Goal: Navigation & Orientation: Find specific page/section

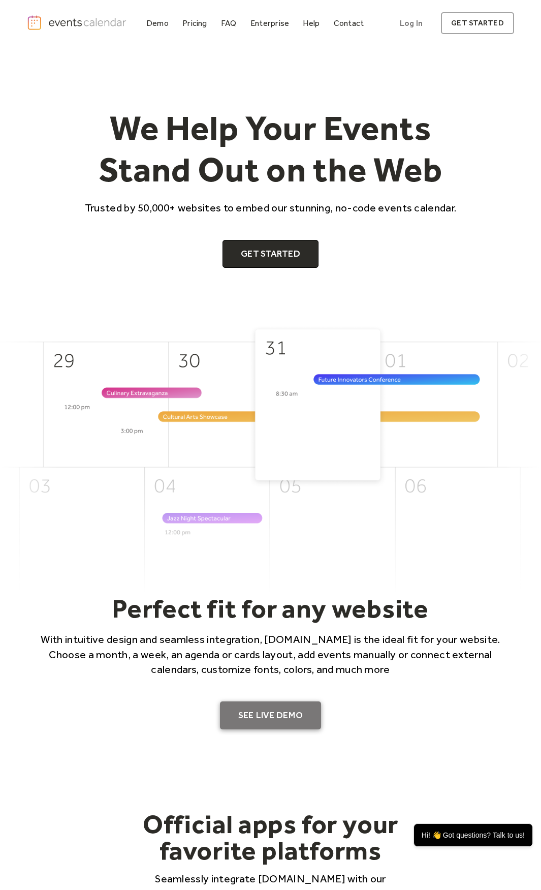
click at [288, 713] on link "SEE LIVE DEMO" at bounding box center [271, 716] width 102 height 28
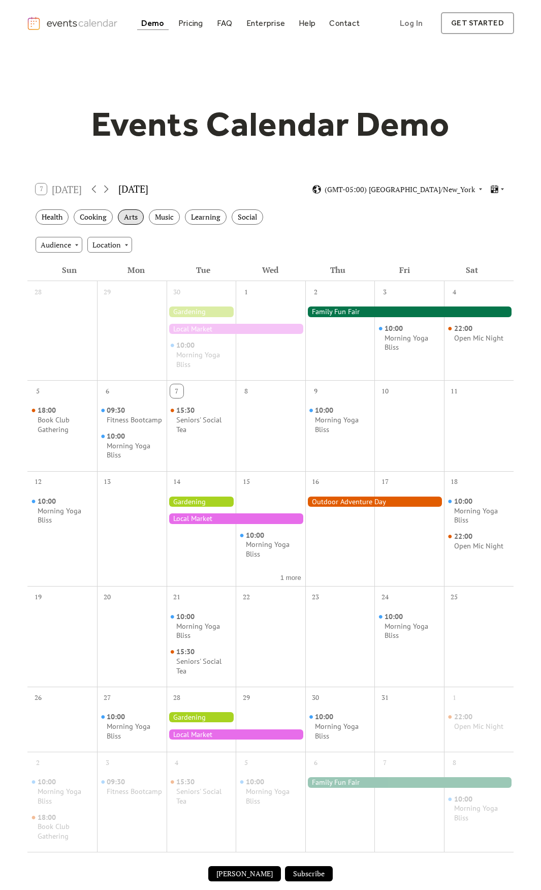
click at [136, 217] on div "Arts" at bounding box center [131, 217] width 26 height 16
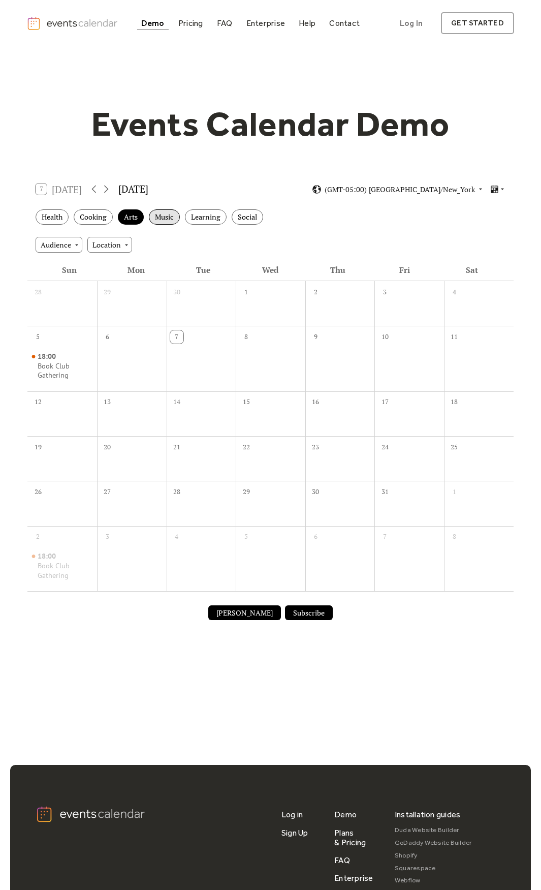
click at [154, 221] on div "Music" at bounding box center [164, 217] width 31 height 16
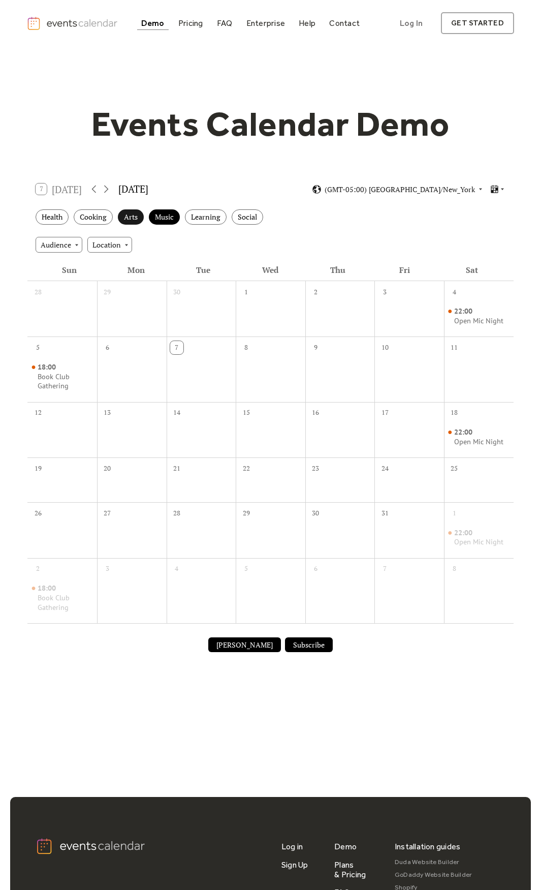
click at [133, 215] on div "Arts" at bounding box center [131, 217] width 26 height 16
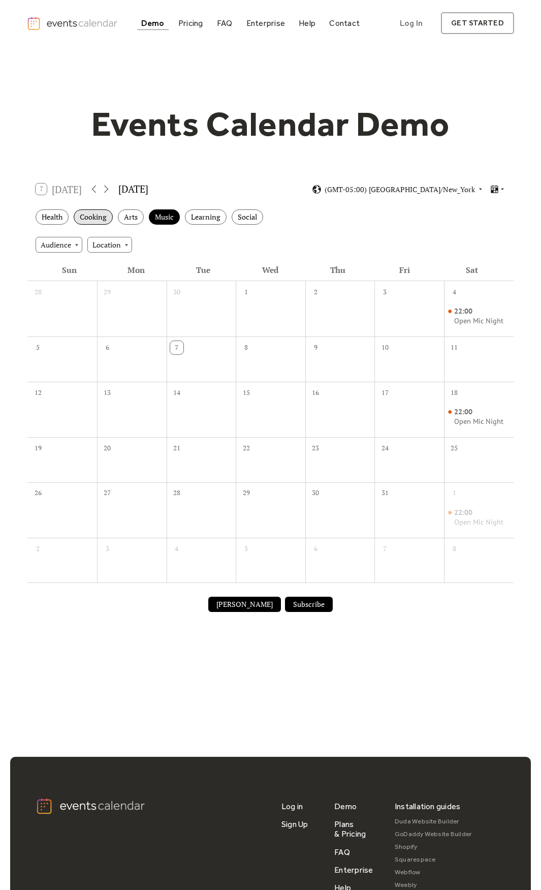
click at [104, 215] on div "Cooking" at bounding box center [93, 217] width 39 height 16
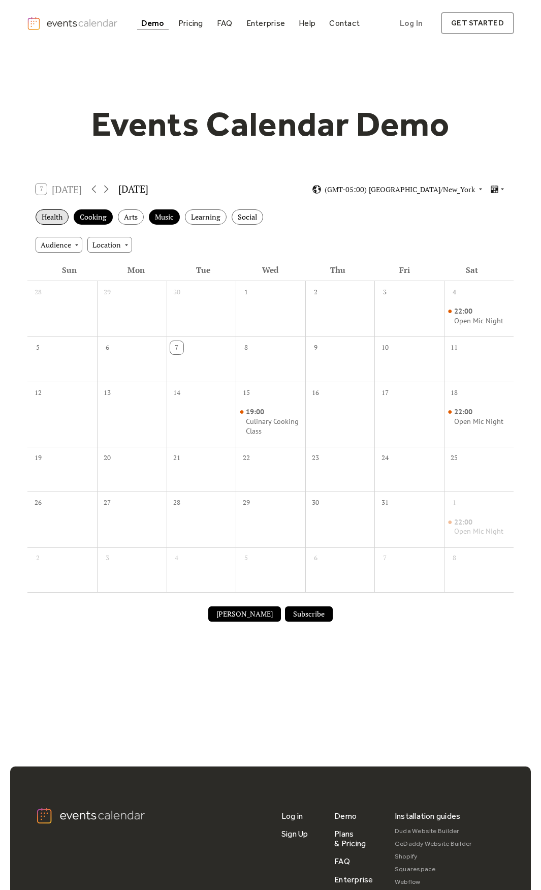
click at [62, 219] on div "Health" at bounding box center [52, 217] width 33 height 16
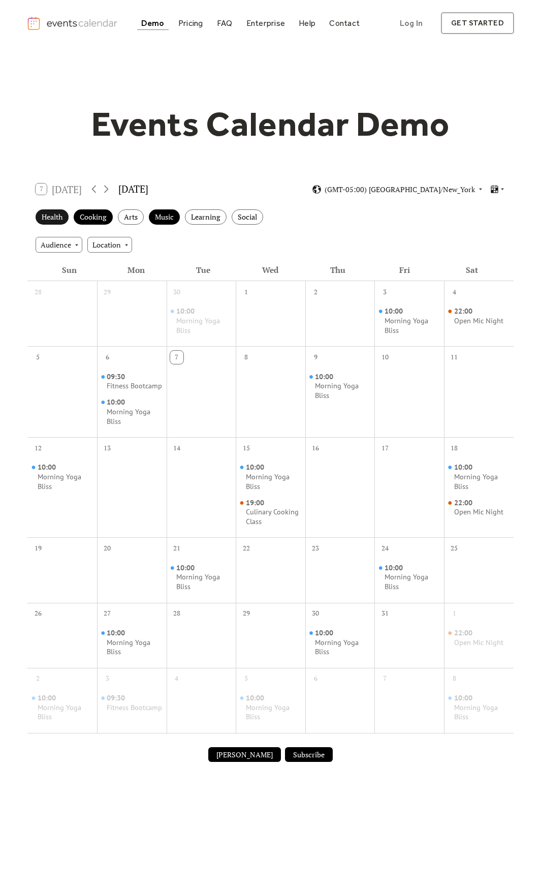
click at [62, 218] on div "Health" at bounding box center [52, 217] width 33 height 16
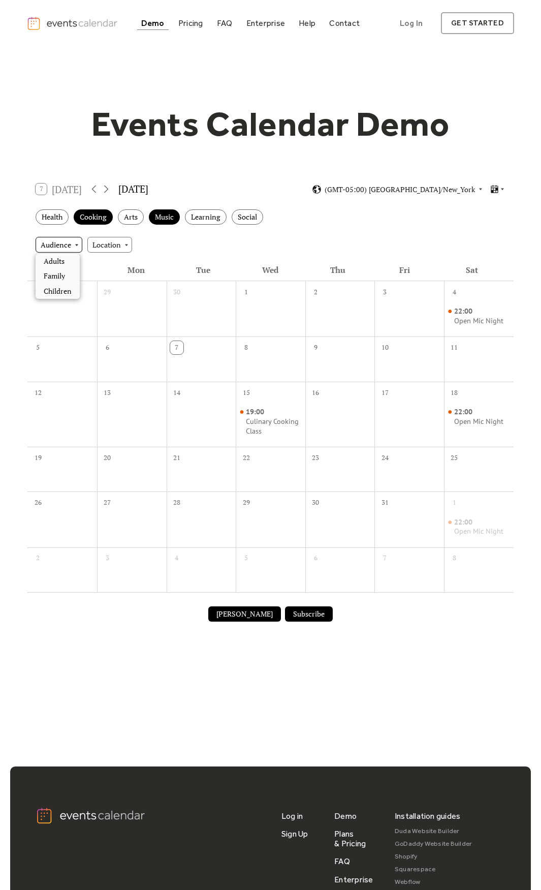
click at [76, 237] on div "Audience" at bounding box center [59, 244] width 47 height 15
click at [88, 212] on div "Cooking" at bounding box center [93, 217] width 39 height 16
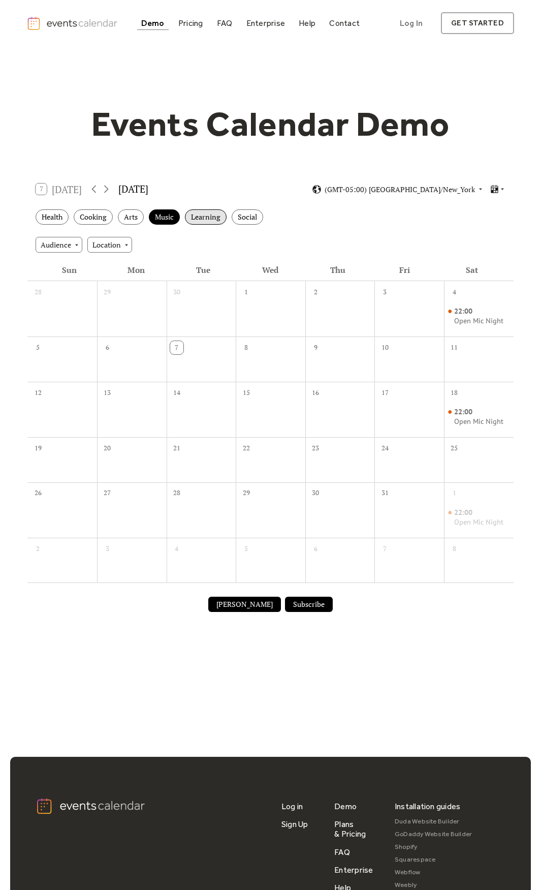
drag, startPoint x: 145, startPoint y: 215, endPoint x: 187, endPoint y: 216, distance: 41.7
click at [174, 216] on div "Health Cooking Arts Music Learning Social" at bounding box center [270, 217] width 487 height 28
click at [187, 216] on div "Learning" at bounding box center [206, 217] width 42 height 16
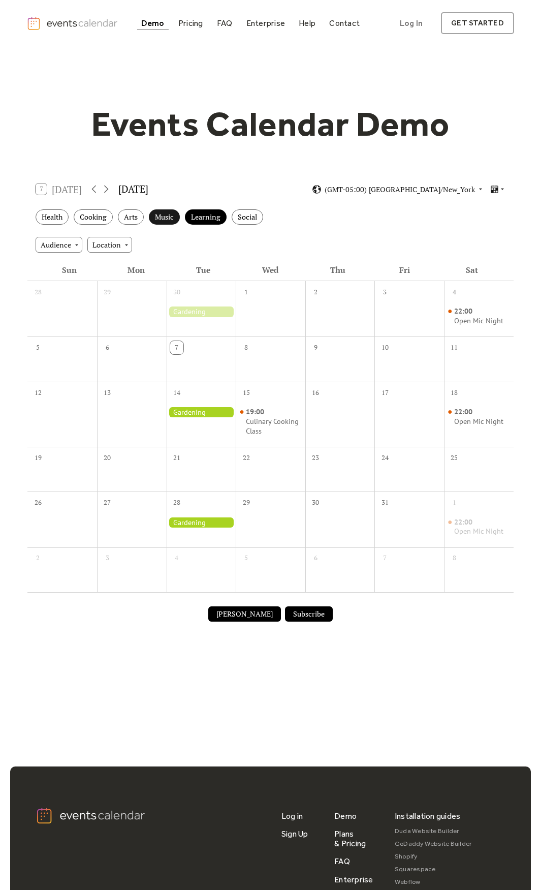
click at [172, 215] on div "Music" at bounding box center [164, 217] width 31 height 16
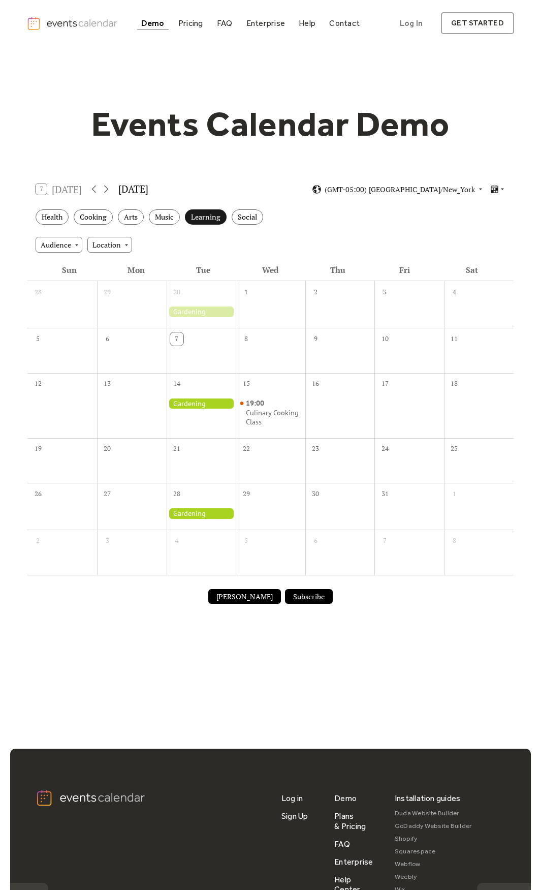
click at [189, 215] on div "Learning" at bounding box center [206, 217] width 42 height 16
